Goal: Task Accomplishment & Management: Use online tool/utility

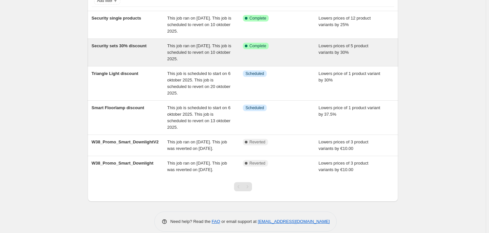
scroll to position [59, 0]
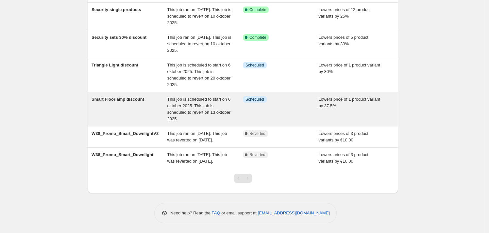
click at [134, 106] on div "Smart Floorlamp discount" at bounding box center [129, 109] width 76 height 26
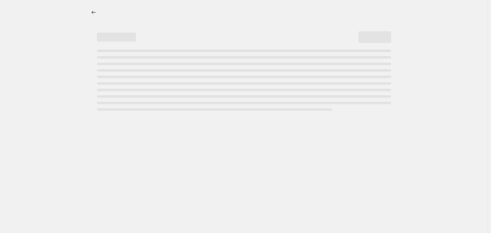
select select "percentage"
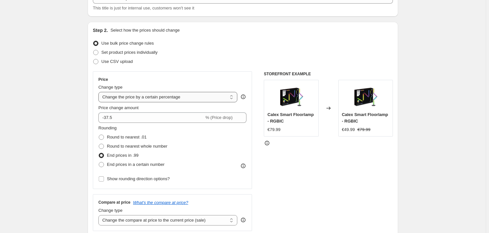
scroll to position [89, 0]
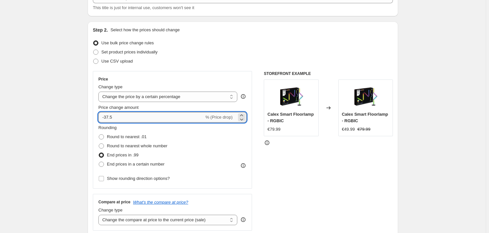
click at [138, 118] on input "-37.5" at bounding box center [150, 117] width 105 height 10
click at [320, 165] on div "STOREFRONT EXAMPLE Calex Smart Floorlamp - RGBIC €79.99 Changed to Calex Smart …" at bounding box center [328, 151] width 129 height 160
click at [121, 117] on input "-35" at bounding box center [150, 117] width 105 height 10
type input "-30"
click at [340, 171] on div "STOREFRONT EXAMPLE Calex Smart Floorlamp - RGBIC €79.99 Changed to Calex Smart …" at bounding box center [328, 151] width 129 height 160
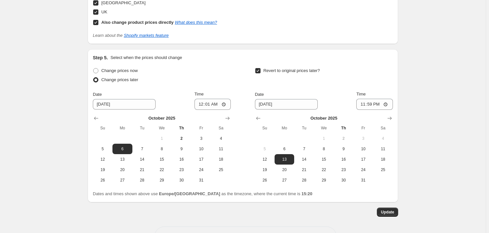
scroll to position [587, 0]
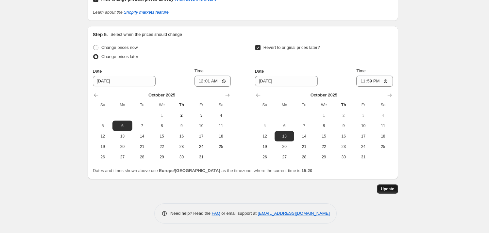
click at [395, 188] on button "Update" at bounding box center [387, 189] width 21 height 9
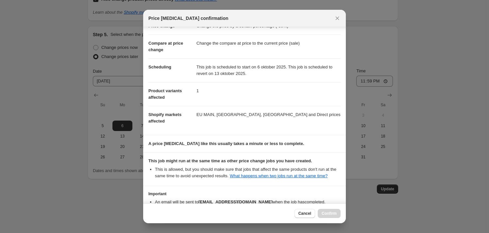
scroll to position [63, 0]
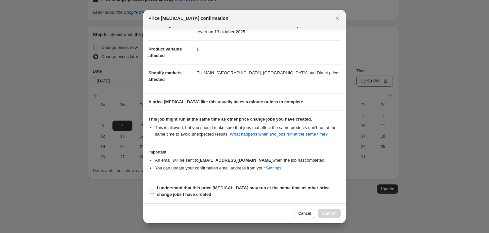
click at [157, 188] on b "I understand that this price [MEDICAL_DATA] may run at the same time as other p…" at bounding box center [243, 191] width 172 height 11
click at [154, 189] on input "I understand that this price [MEDICAL_DATA] may run at the same time as other p…" at bounding box center [151, 191] width 5 height 5
checkbox input "true"
click at [329, 212] on span "Confirm" at bounding box center [328, 213] width 15 height 5
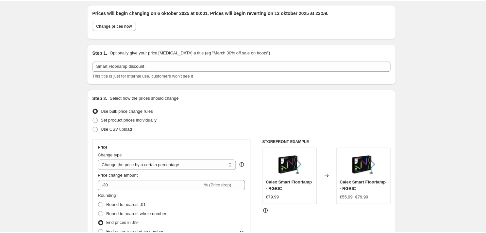
scroll to position [29, 0]
